Goal: Check status: Check status

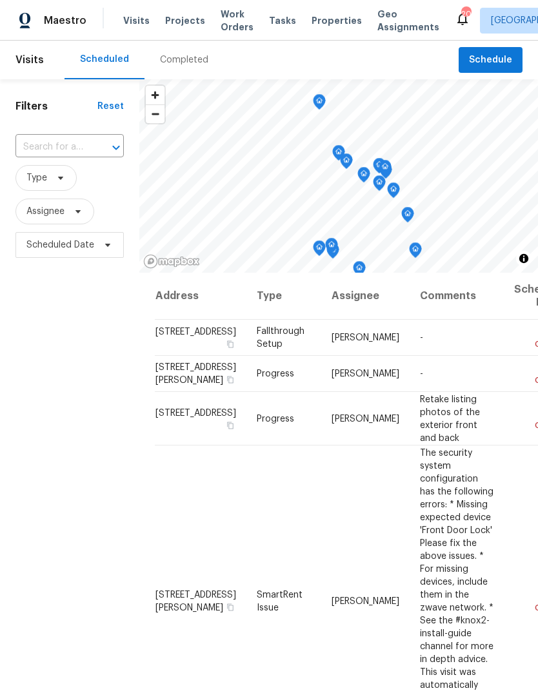
click at [181, 24] on span "Projects" at bounding box center [185, 20] width 40 height 13
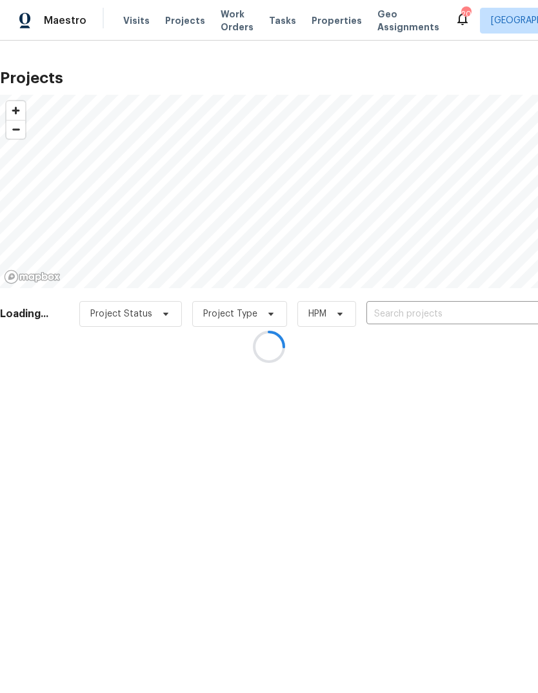
click at [407, 315] on input "text" at bounding box center [440, 314] width 148 height 20
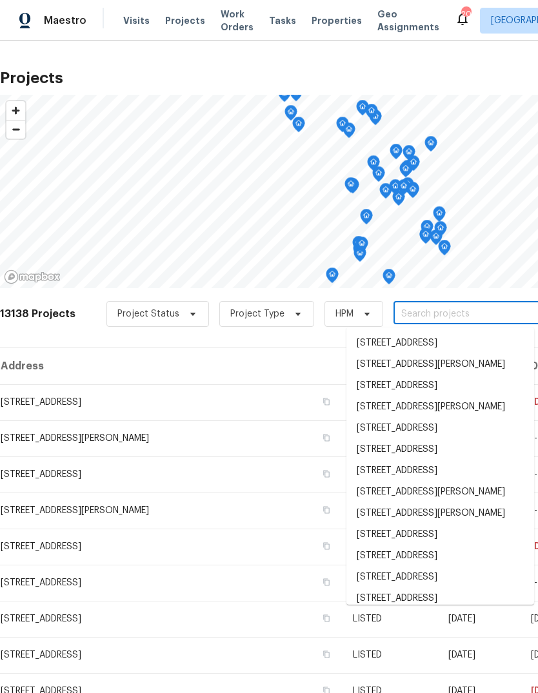
click at [420, 317] on input "text" at bounding box center [467, 314] width 148 height 20
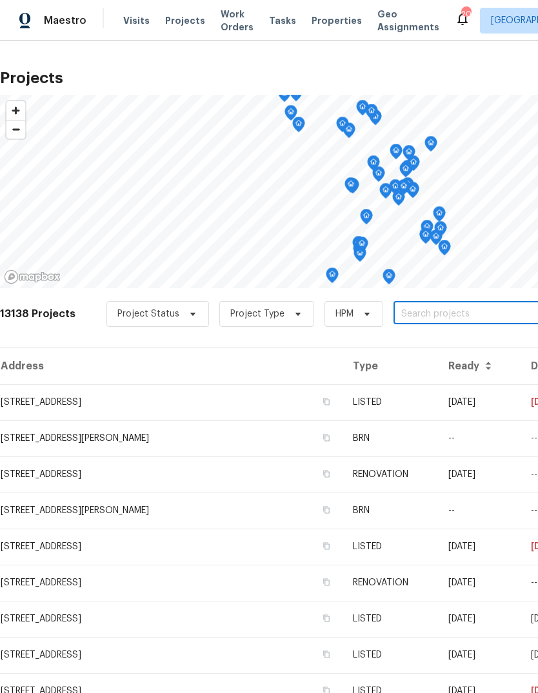
paste input "[STREET_ADDRESS]"
type input "[STREET_ADDRESS]"
click at [431, 346] on li "[STREET_ADDRESS]" at bounding box center [440, 343] width 188 height 21
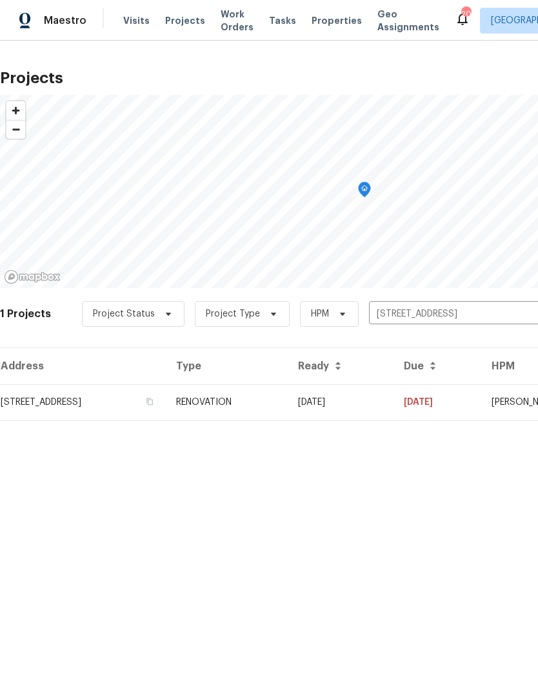
click at [288, 398] on td "RENOVATION" at bounding box center [227, 402] width 122 height 36
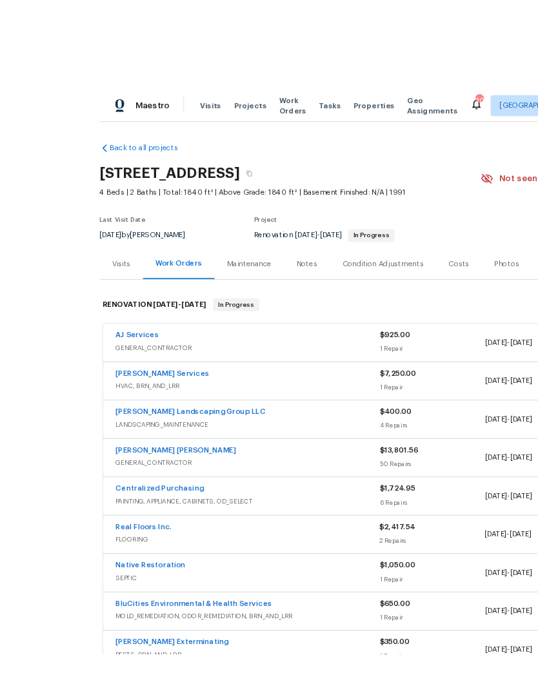
scroll to position [12, 0]
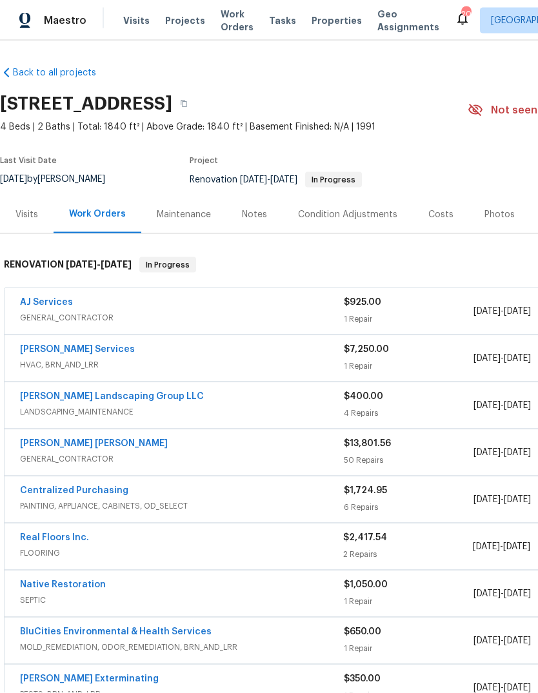
click at [250, 208] on div "Notes" at bounding box center [254, 214] width 25 height 13
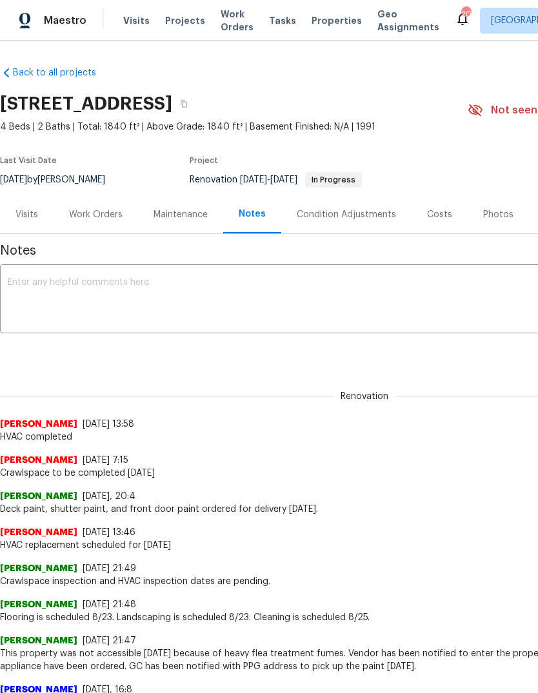
click at [112, 219] on div "Work Orders" at bounding box center [96, 214] width 54 height 13
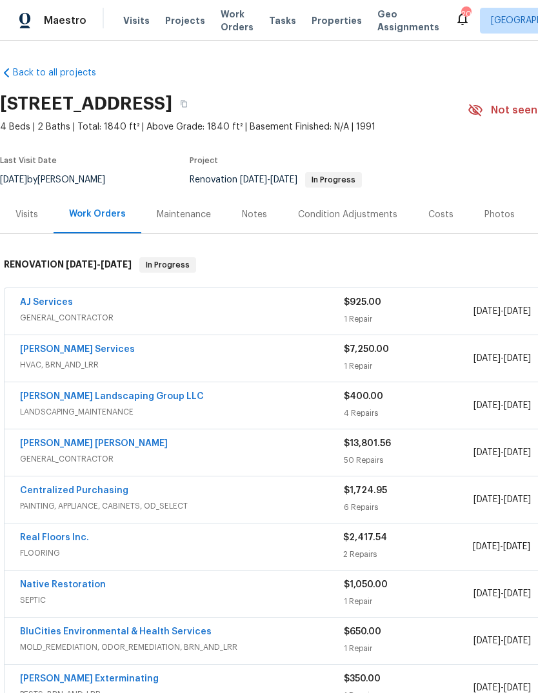
click at [117, 445] on link "[PERSON_NAME] [PERSON_NAME]" at bounding box center [94, 443] width 148 height 9
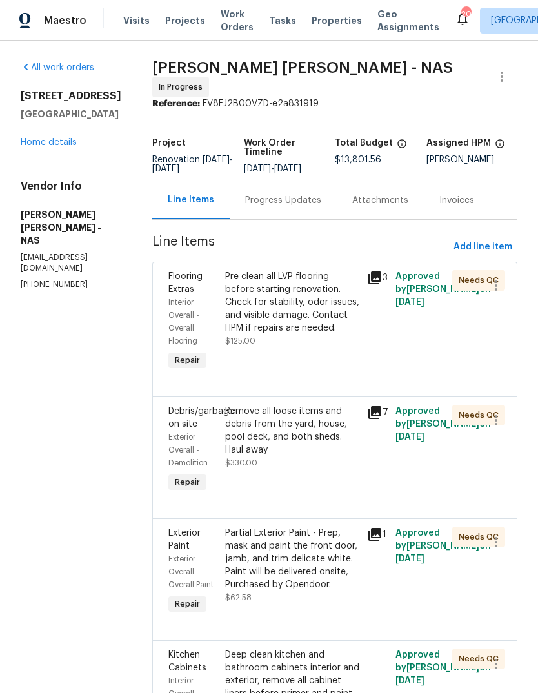
click at [320, 207] on div "Progress Updates" at bounding box center [283, 200] width 76 height 13
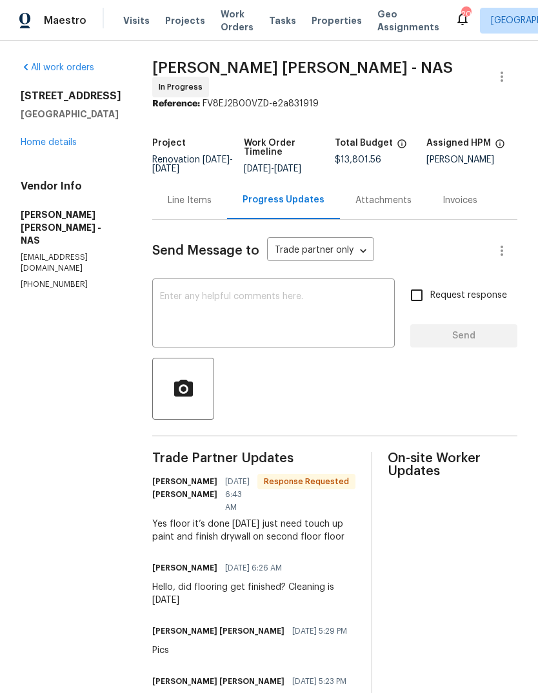
click at [60, 146] on link "Home details" at bounding box center [49, 142] width 56 height 9
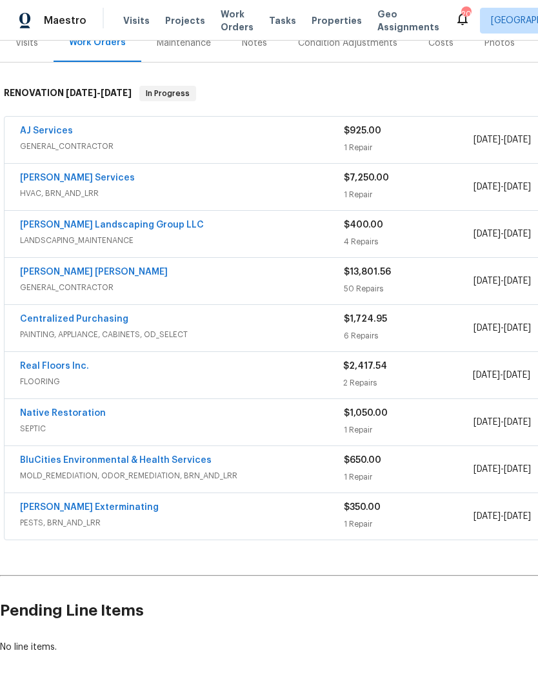
scroll to position [171, 0]
click at [63, 365] on link "Real Floors Inc." at bounding box center [54, 366] width 69 height 9
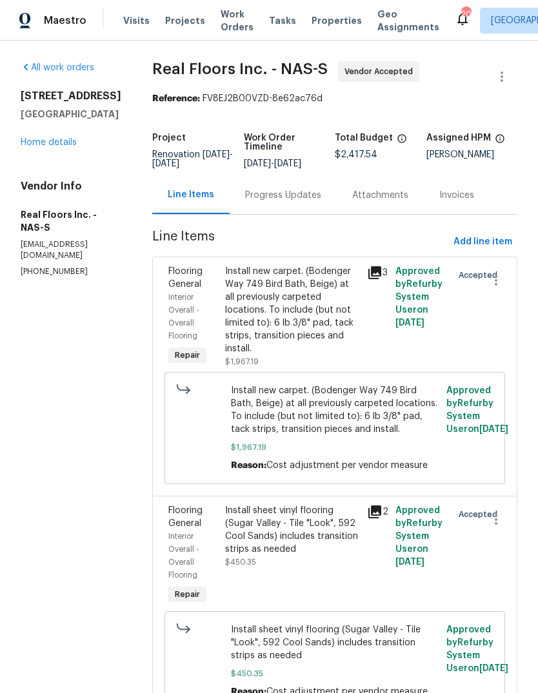
click at [295, 199] on div "Progress Updates" at bounding box center [283, 195] width 76 height 13
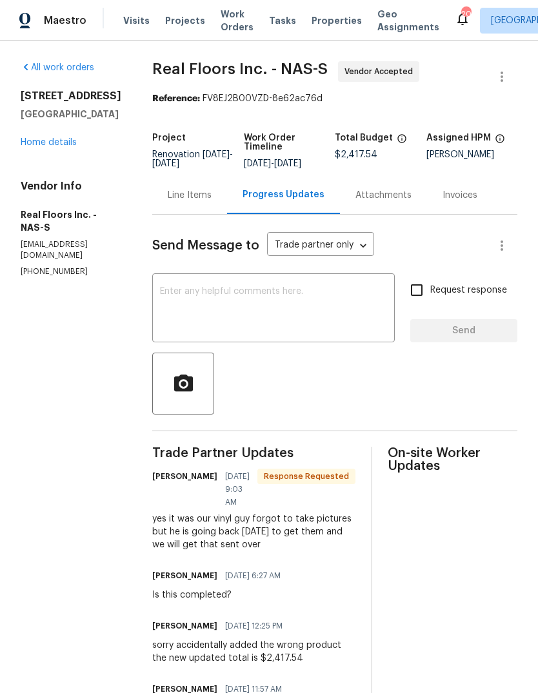
click at [52, 147] on link "Home details" at bounding box center [49, 142] width 56 height 9
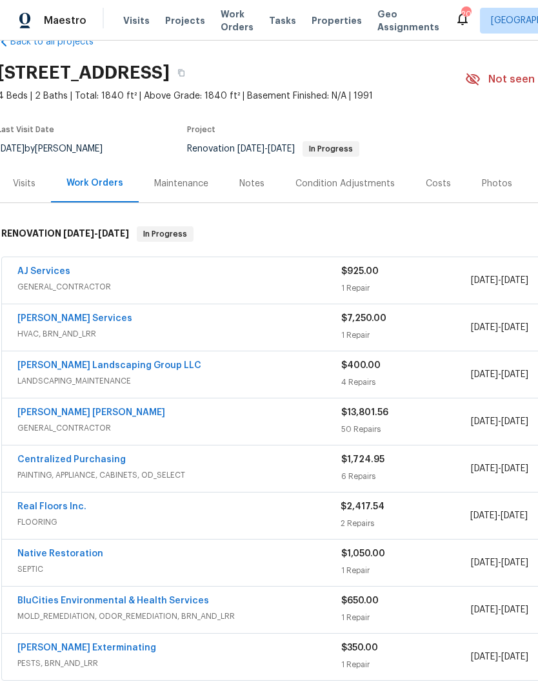
scroll to position [31, 3]
